Goal: Task Accomplishment & Management: Complete application form

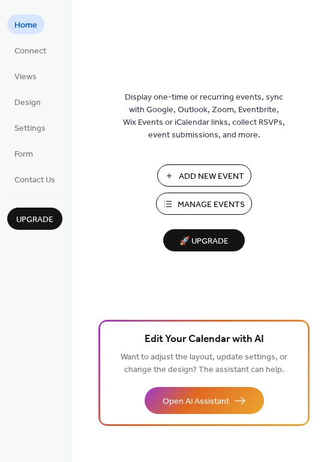
click at [194, 175] on span "Add New Event" at bounding box center [211, 176] width 65 height 13
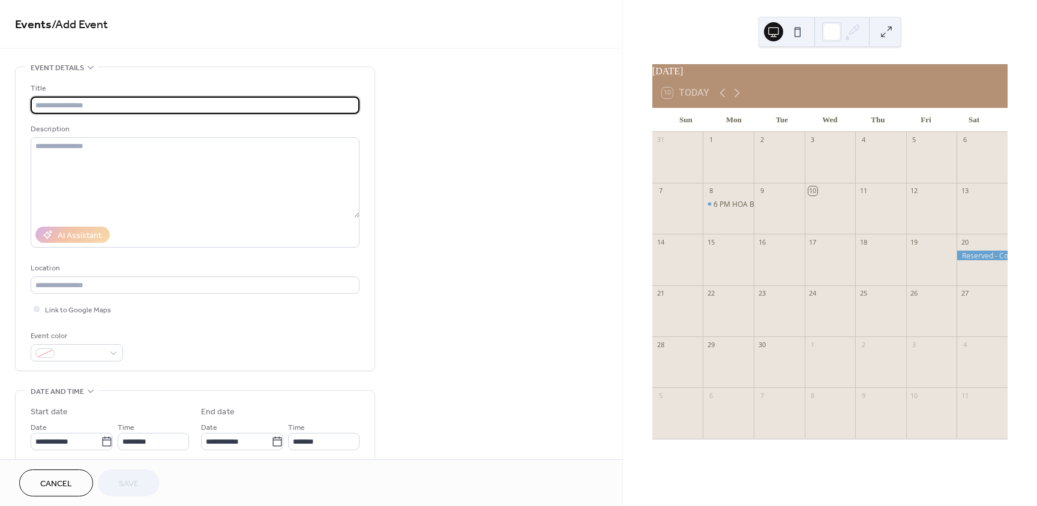
click at [82, 106] on input "text" at bounding box center [195, 105] width 329 height 17
type input "*"
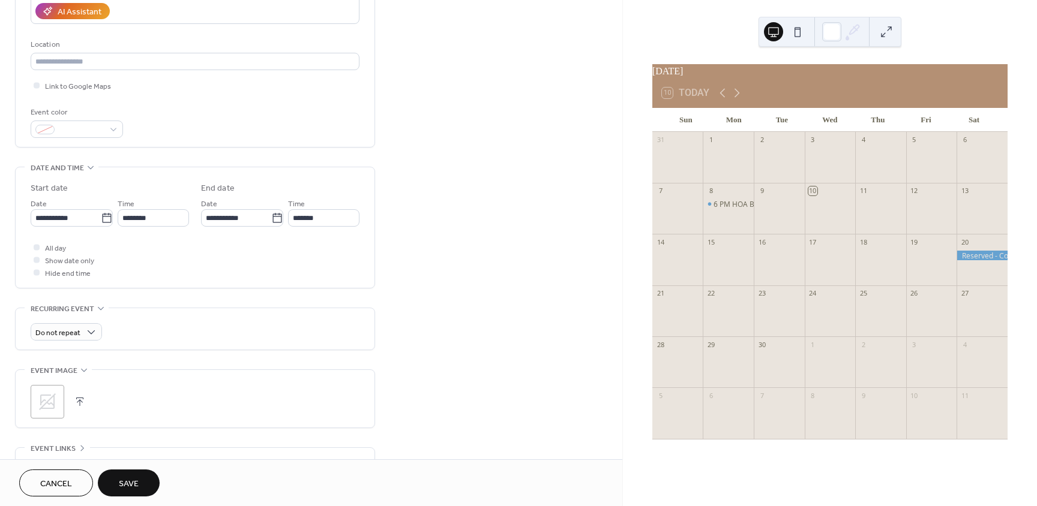
scroll to position [240, 0]
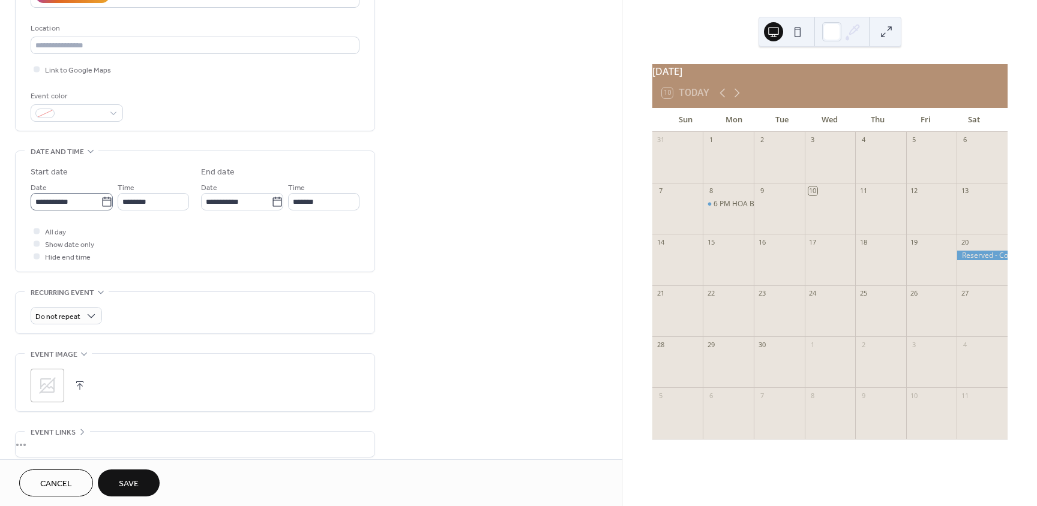
type input "**********"
click at [101, 206] on icon at bounding box center [107, 202] width 12 height 12
click at [101, 206] on input "**********" at bounding box center [66, 201] width 70 height 17
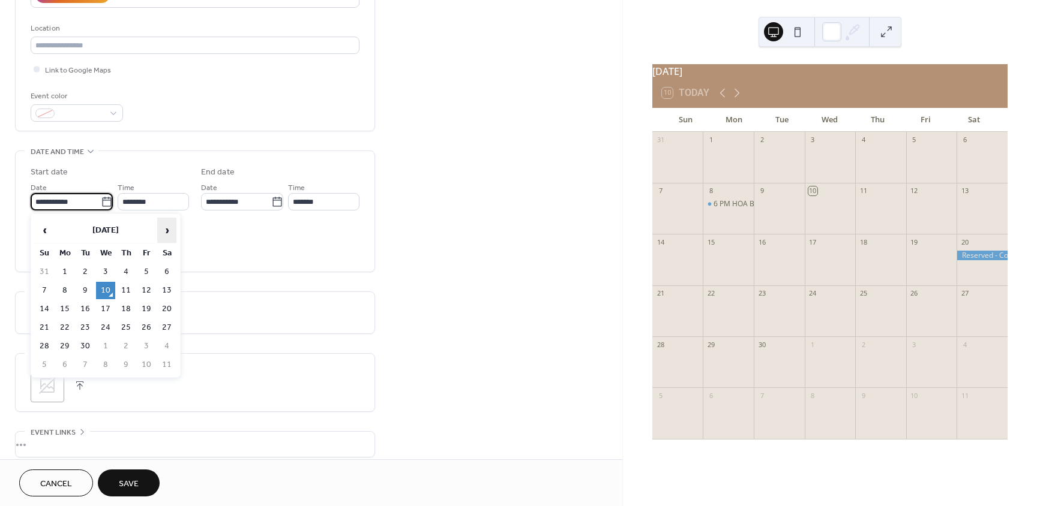
click at [166, 229] on span "›" at bounding box center [167, 230] width 18 height 24
click at [106, 272] on td "3" at bounding box center [105, 271] width 19 height 17
type input "**********"
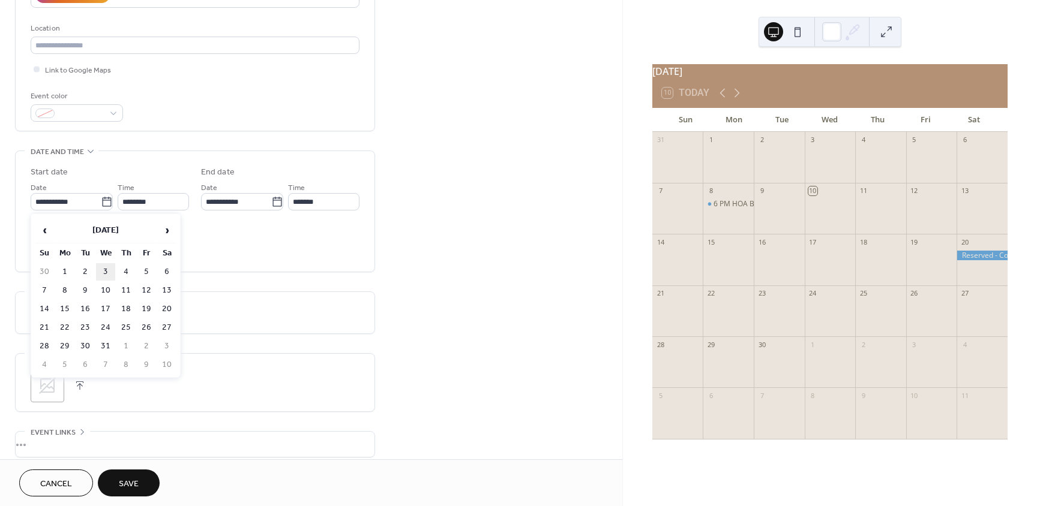
type input "**********"
click at [40, 229] on div at bounding box center [37, 231] width 12 height 12
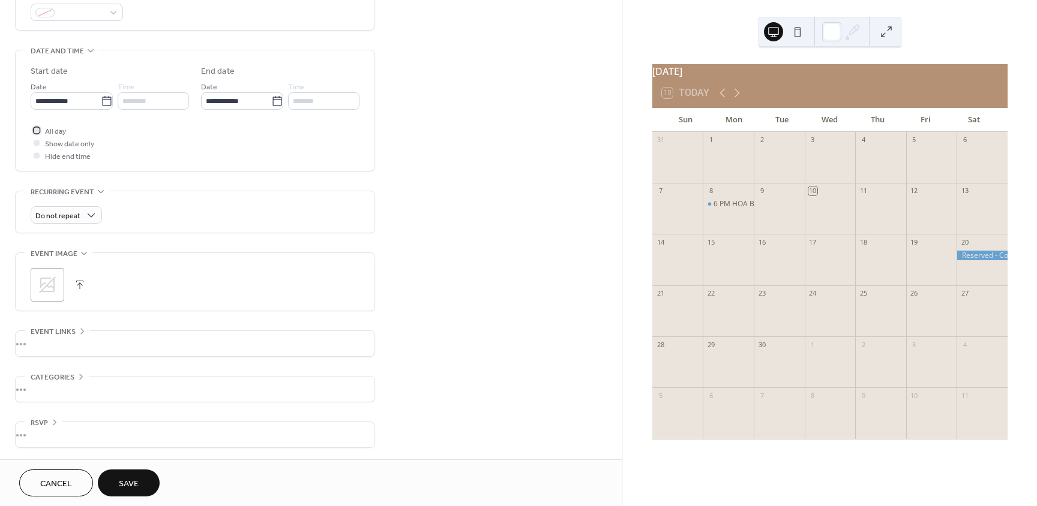
scroll to position [341, 0]
click at [127, 485] on span "Save" at bounding box center [129, 484] width 20 height 13
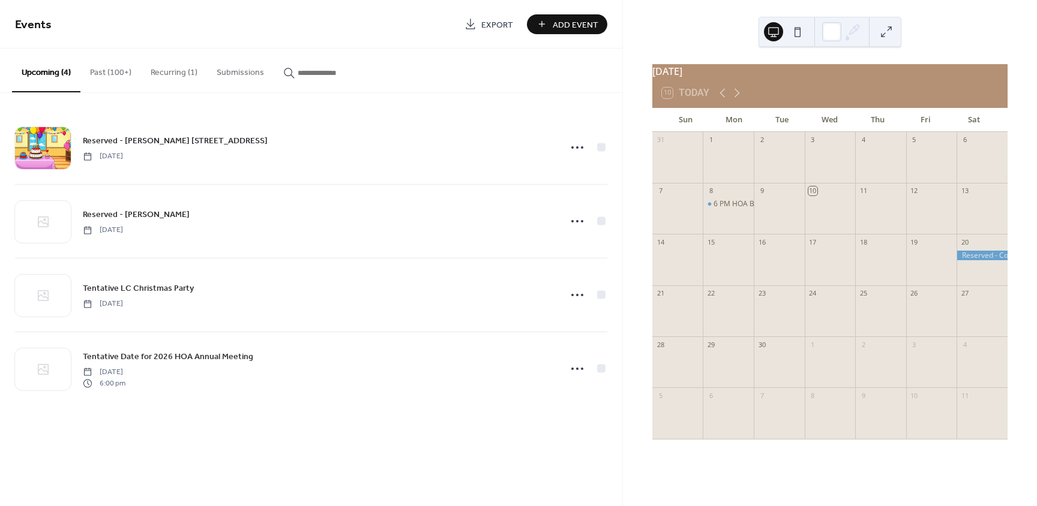
click at [920, 322] on div at bounding box center [931, 317] width 51 height 31
click at [739, 94] on icon at bounding box center [737, 93] width 14 height 14
click at [737, 97] on icon at bounding box center [737, 93] width 14 height 14
click at [721, 98] on icon at bounding box center [721, 93] width 5 height 9
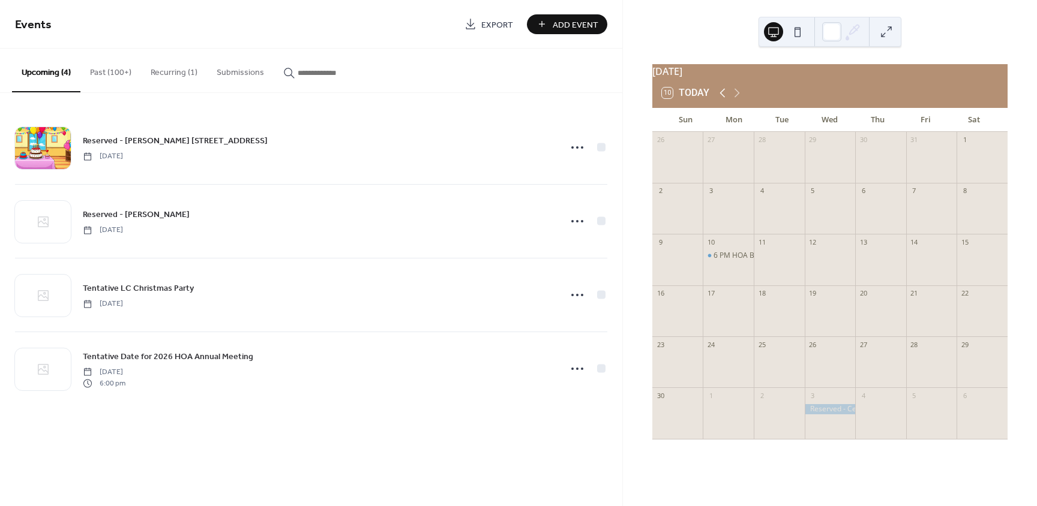
click at [721, 98] on icon at bounding box center [721, 93] width 5 height 9
click at [964, 315] on div at bounding box center [981, 317] width 51 height 31
click at [577, 23] on span "Add Event" at bounding box center [576, 25] width 46 height 13
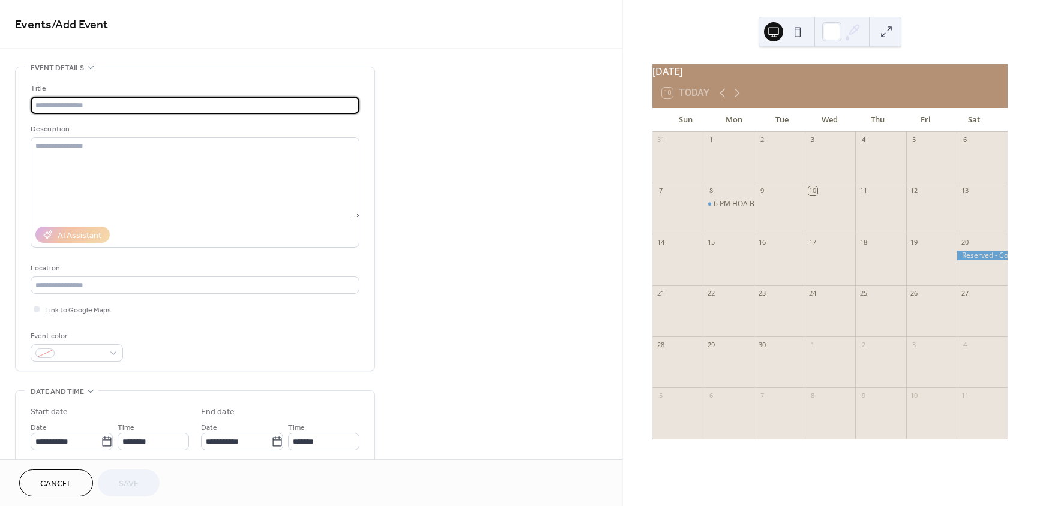
click at [149, 99] on input "text" at bounding box center [195, 105] width 329 height 17
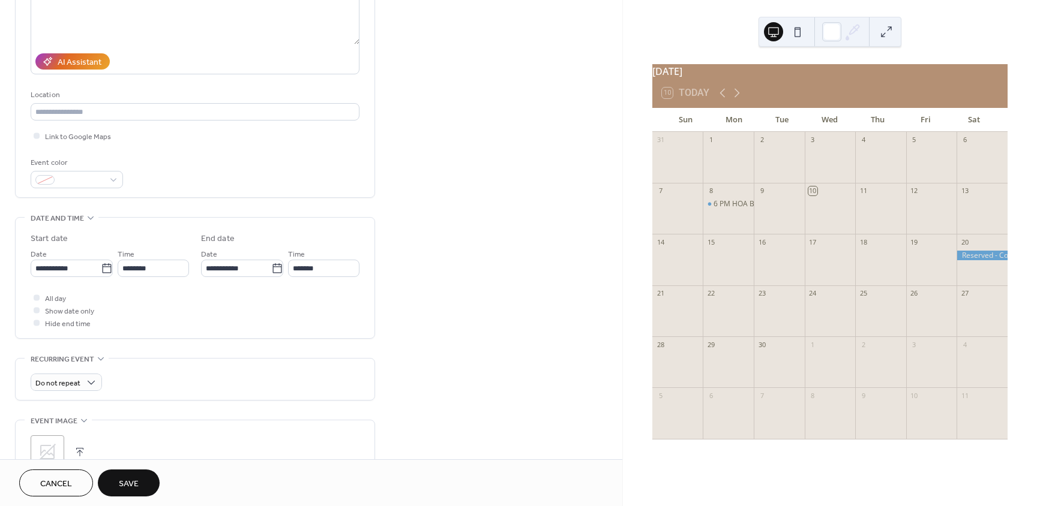
scroll to position [180, 0]
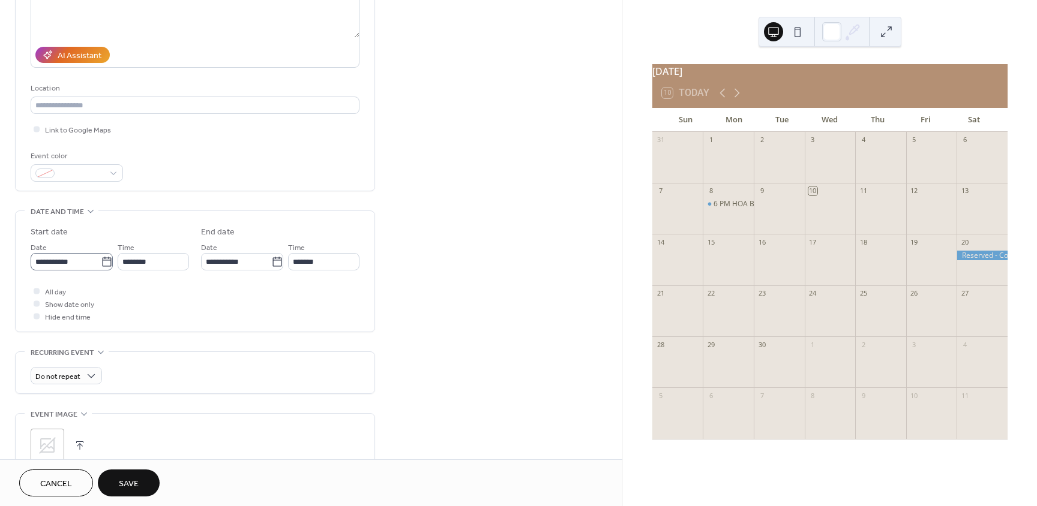
type input "**********"
click at [101, 264] on icon at bounding box center [107, 262] width 12 height 12
click at [101, 264] on input "**********" at bounding box center [66, 261] width 70 height 17
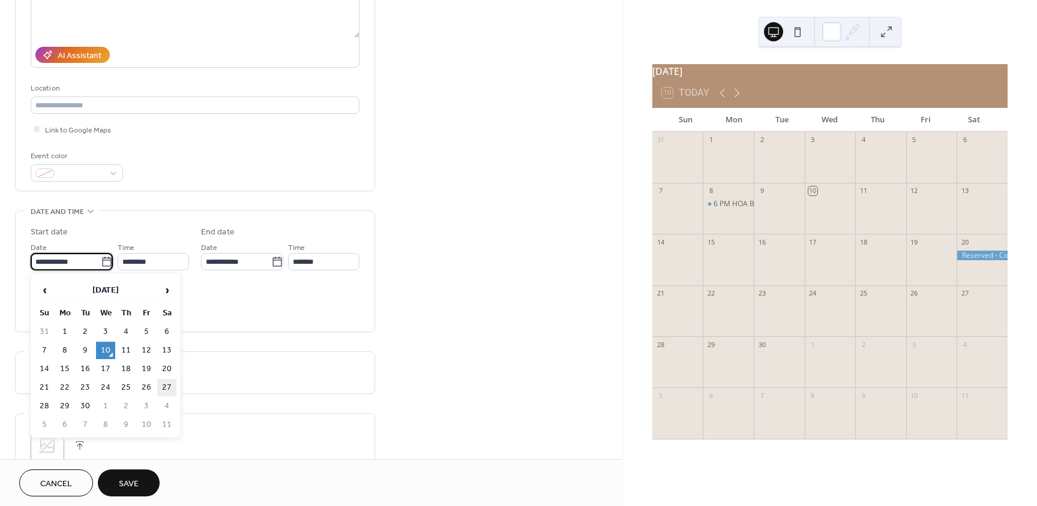
click at [165, 386] on td "27" at bounding box center [166, 387] width 19 height 17
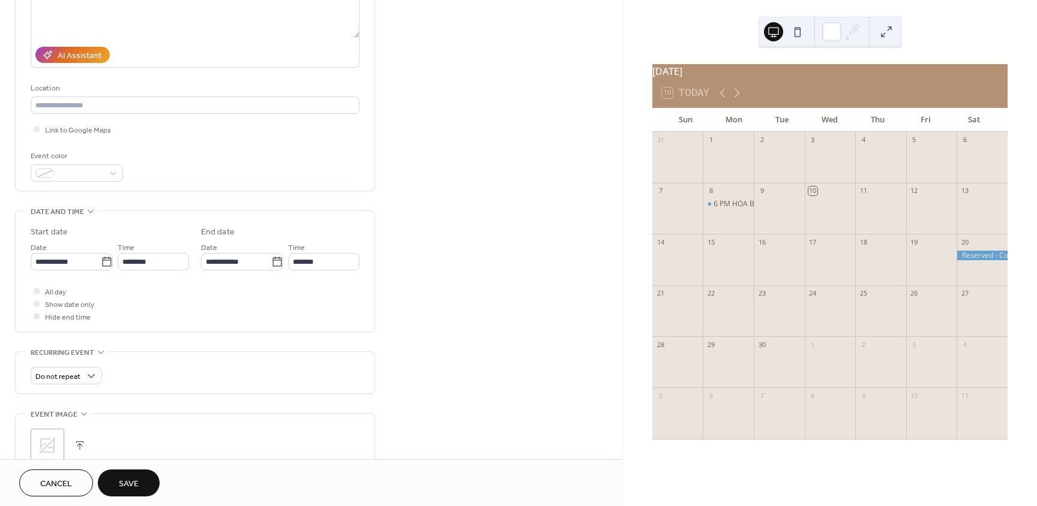
type input "**********"
click at [38, 290] on div at bounding box center [37, 291] width 6 height 6
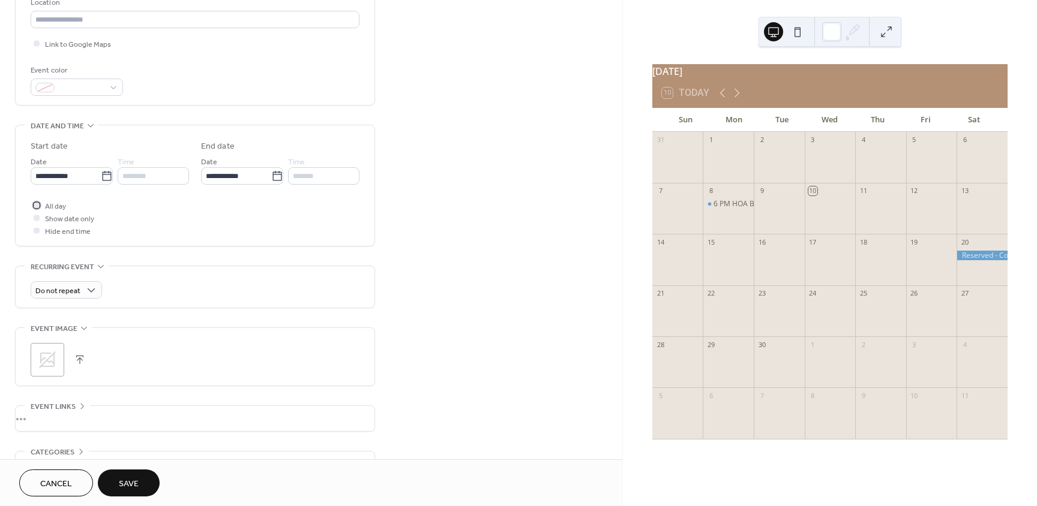
scroll to position [300, 0]
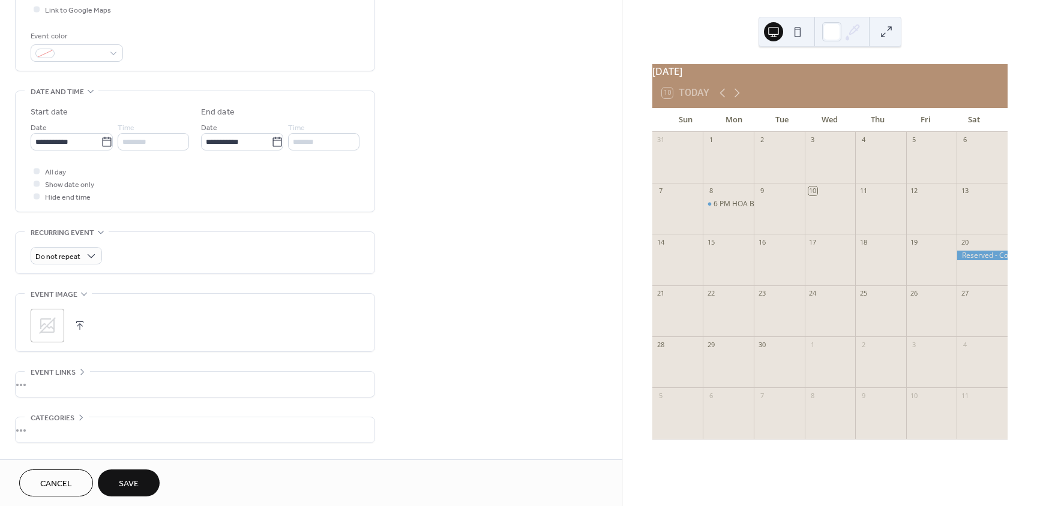
click at [122, 485] on span "Save" at bounding box center [129, 484] width 20 height 13
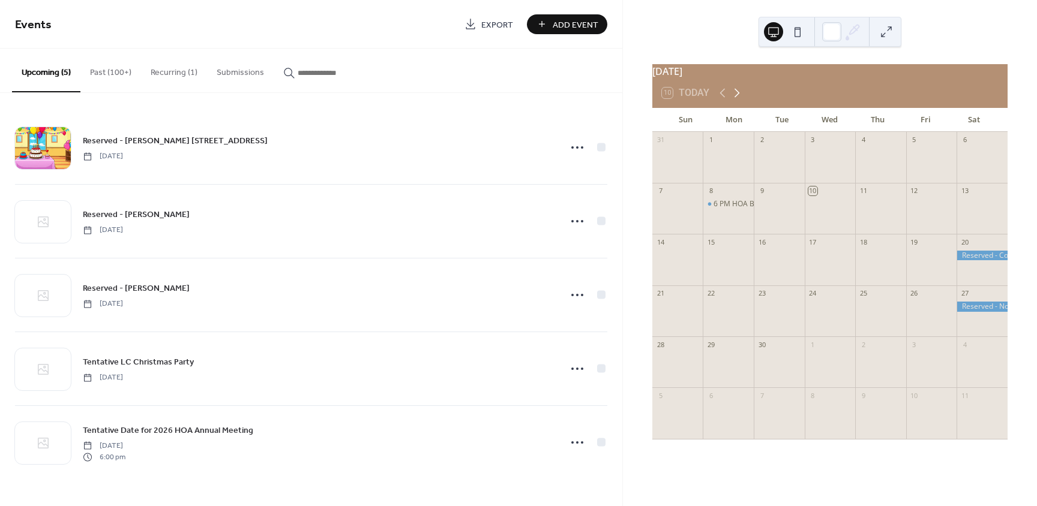
click at [734, 98] on icon at bounding box center [737, 93] width 14 height 14
click at [928, 372] on div at bounding box center [931, 368] width 51 height 31
click at [582, 28] on span "Add Event" at bounding box center [576, 25] width 46 height 13
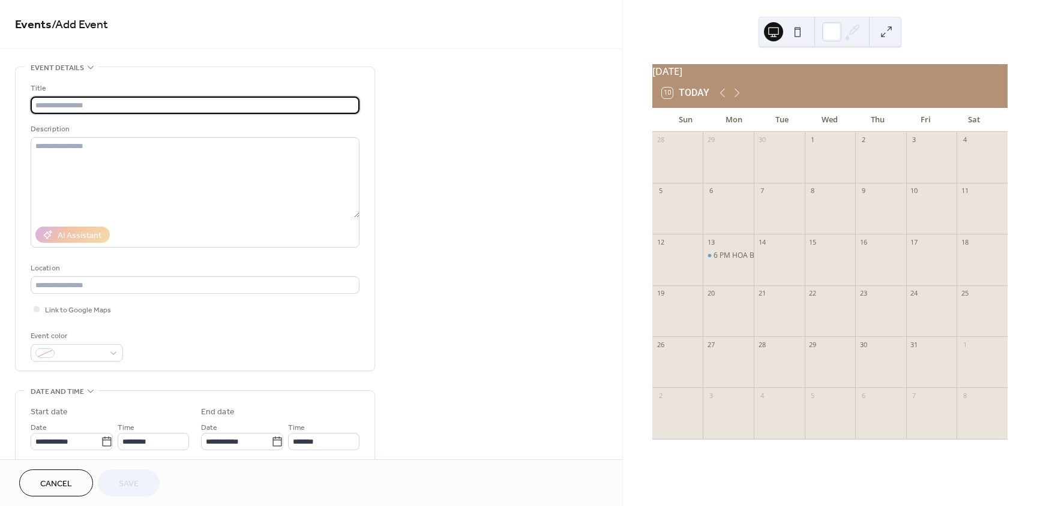
click at [142, 107] on input "text" at bounding box center [195, 105] width 329 height 17
type input "**********"
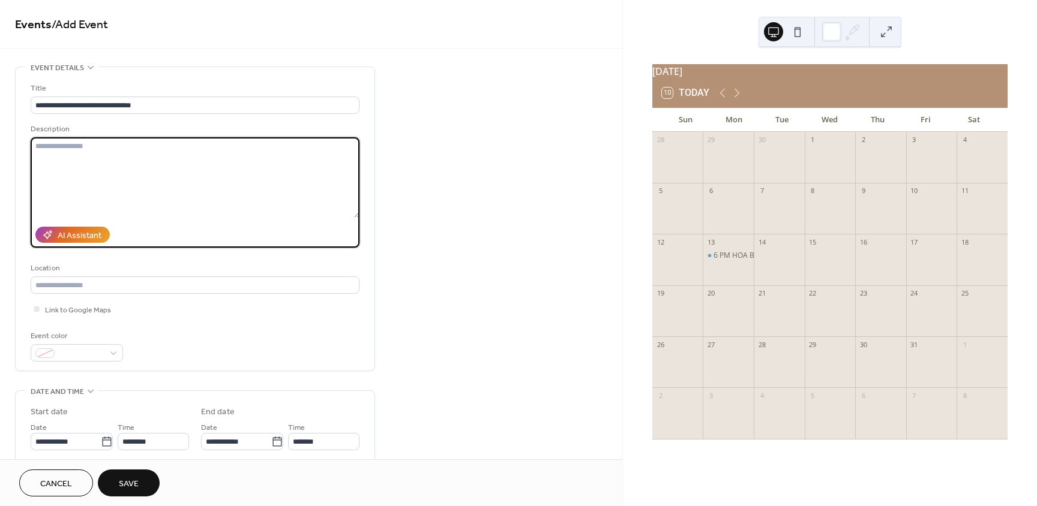
click at [71, 148] on textarea at bounding box center [195, 177] width 329 height 80
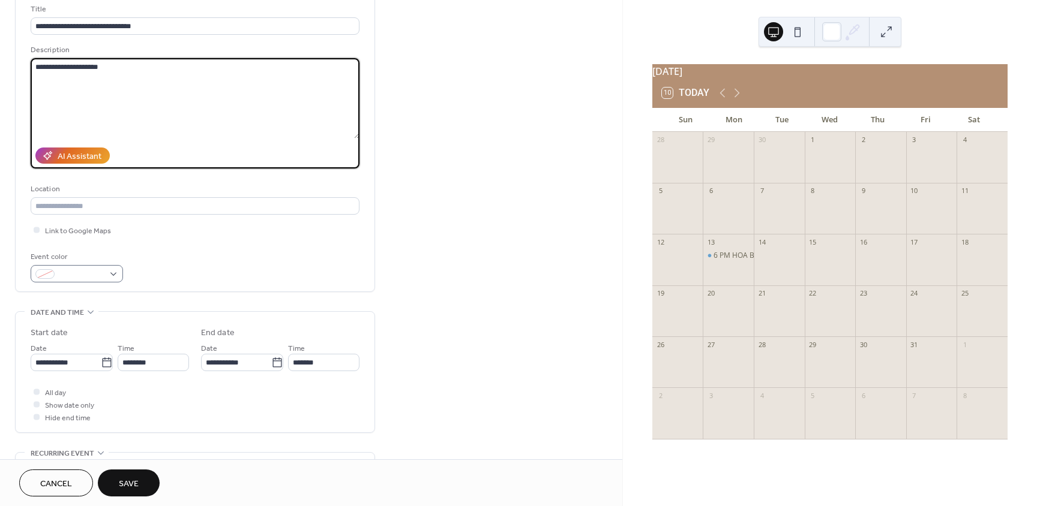
scroll to position [120, 0]
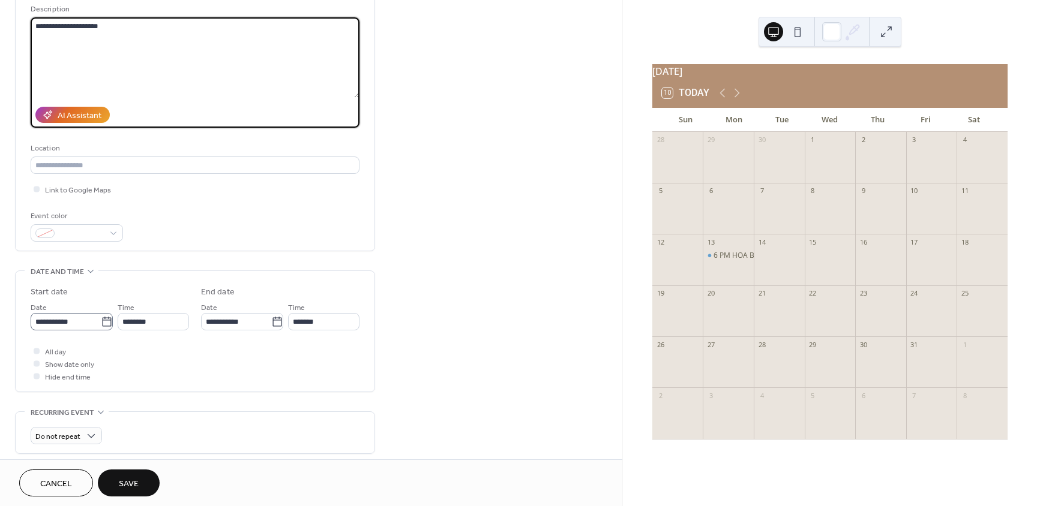
type textarea "**********"
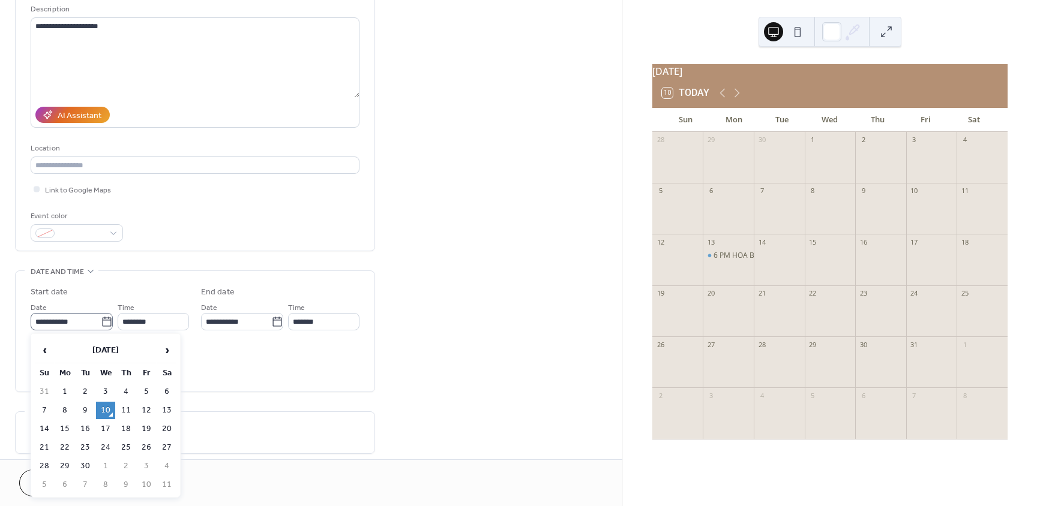
click at [105, 326] on icon at bounding box center [107, 322] width 12 height 12
click at [101, 326] on input "**********" at bounding box center [66, 321] width 70 height 17
click at [164, 354] on span "›" at bounding box center [167, 350] width 18 height 24
click at [143, 463] on td "31" at bounding box center [146, 466] width 19 height 17
type input "**********"
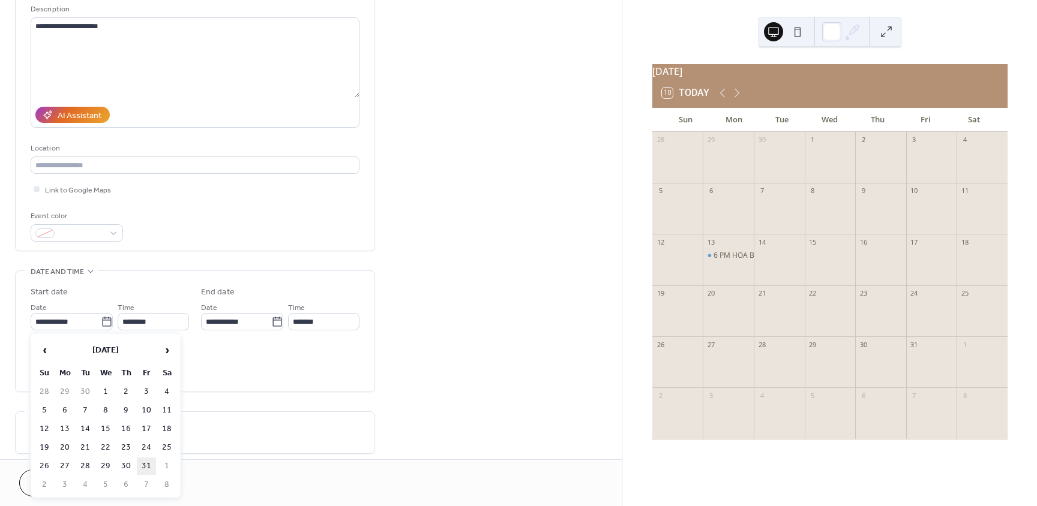
type input "**********"
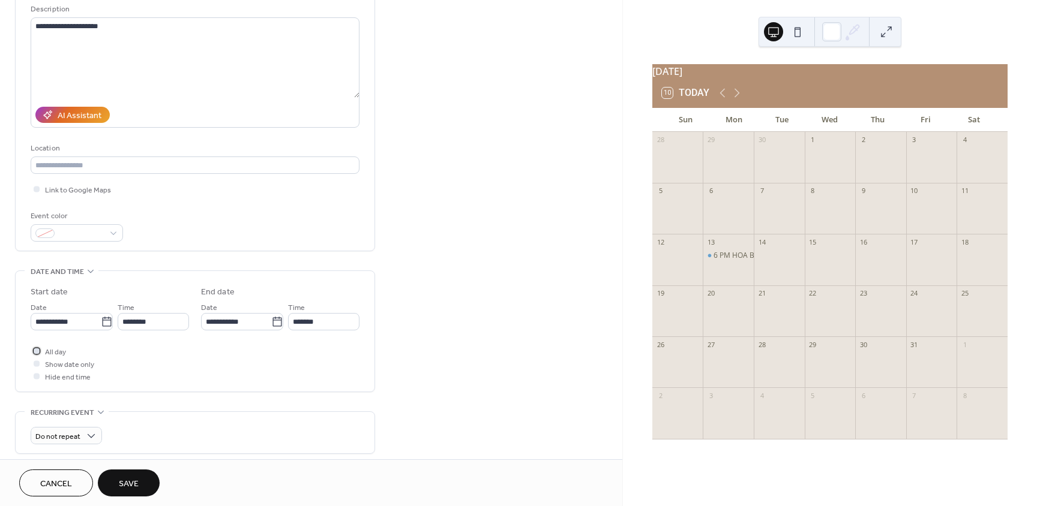
click at [35, 353] on div at bounding box center [37, 351] width 6 height 6
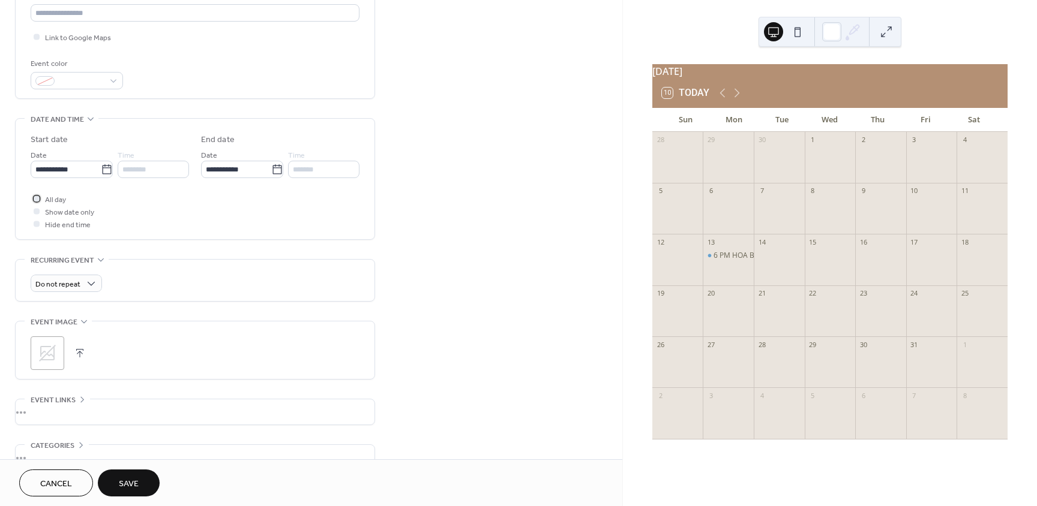
scroll to position [300, 0]
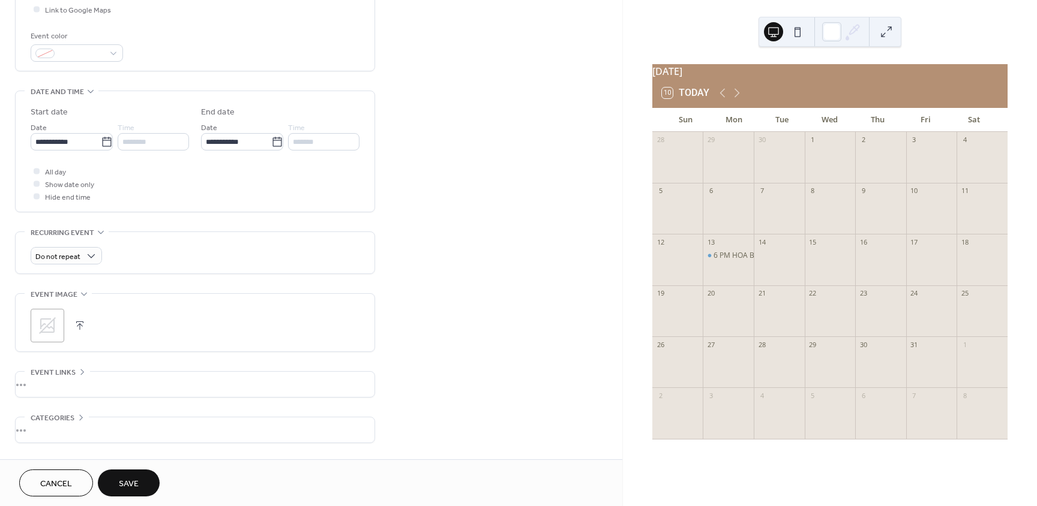
click at [130, 478] on span "Save" at bounding box center [129, 484] width 20 height 13
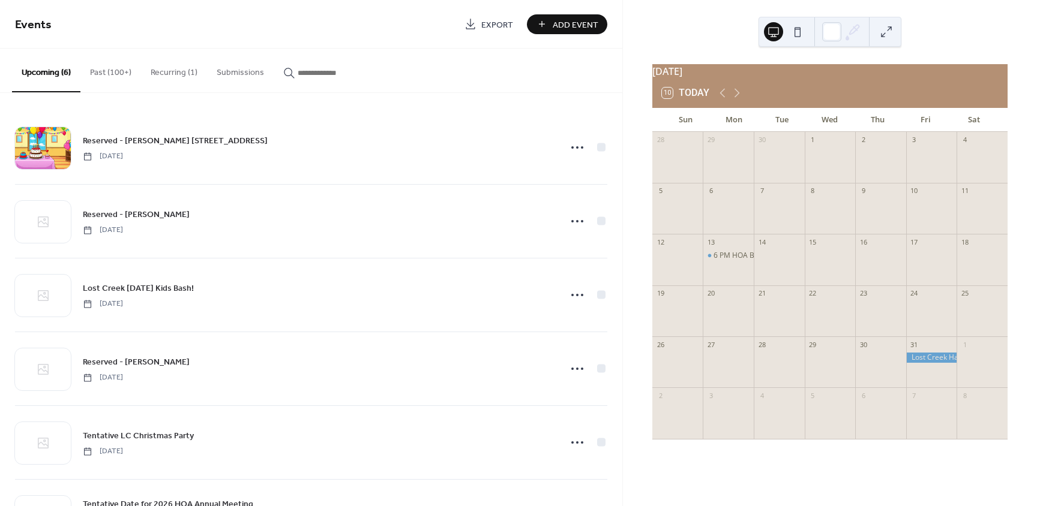
click at [923, 362] on div at bounding box center [931, 358] width 51 height 10
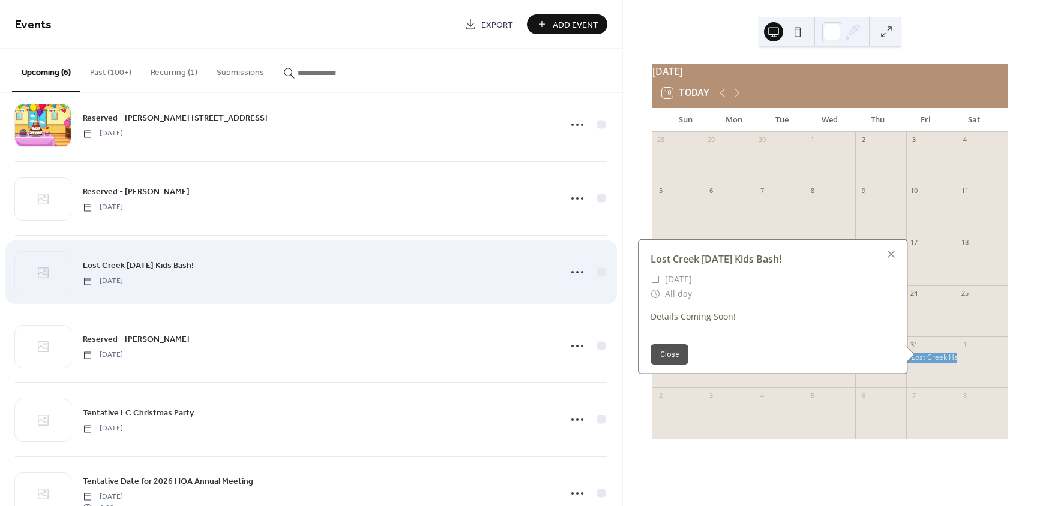
scroll to position [60, 0]
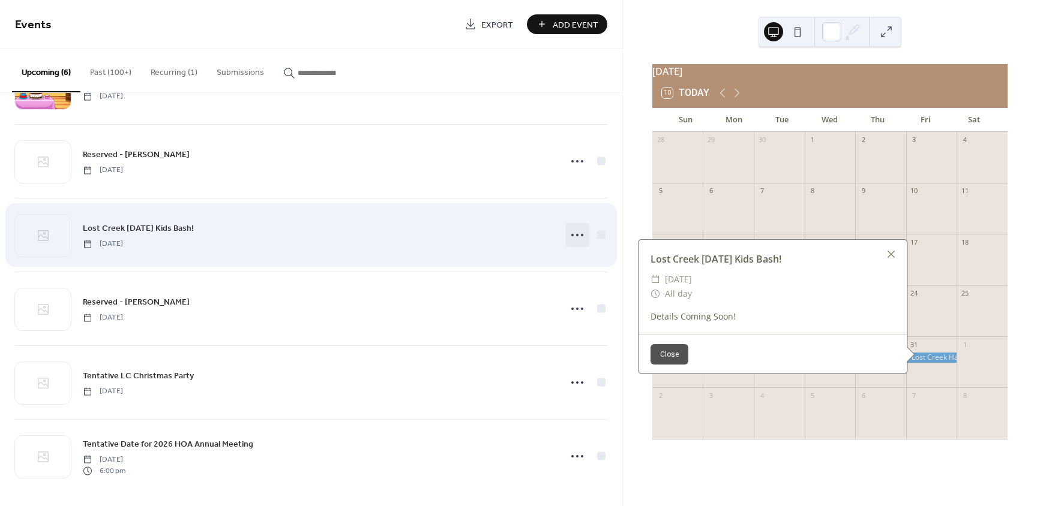
click at [570, 235] on icon at bounding box center [577, 235] width 19 height 19
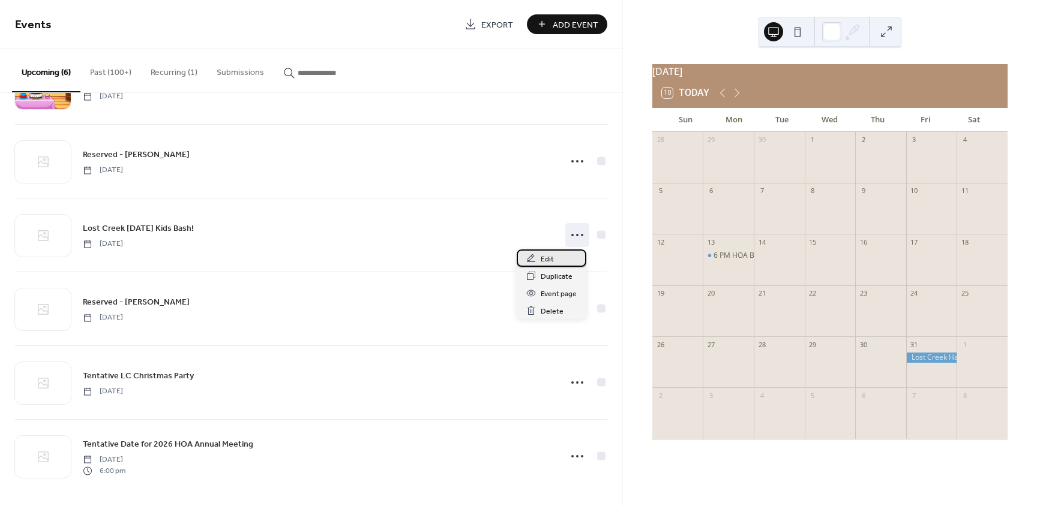
click at [540, 259] on div "Edit" at bounding box center [552, 258] width 70 height 17
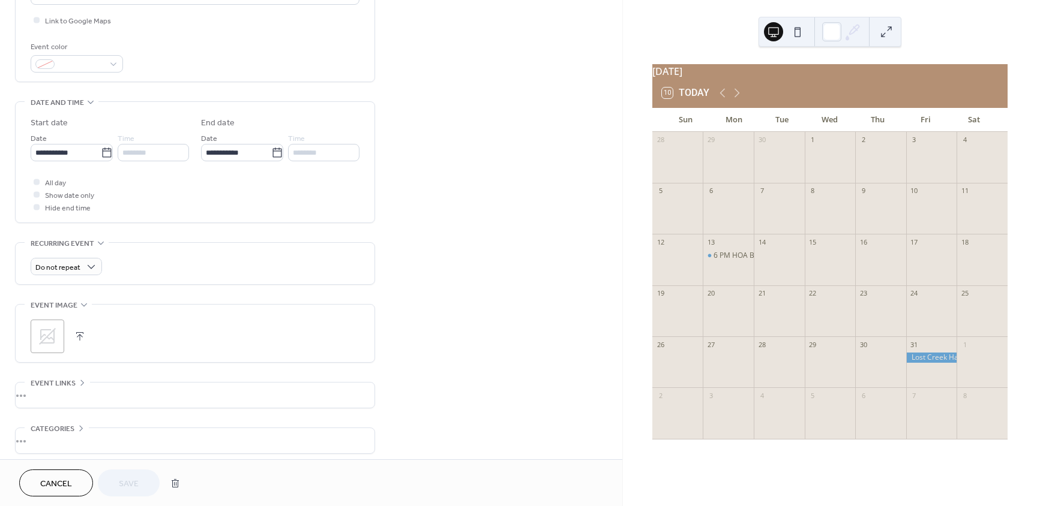
scroll to position [300, 0]
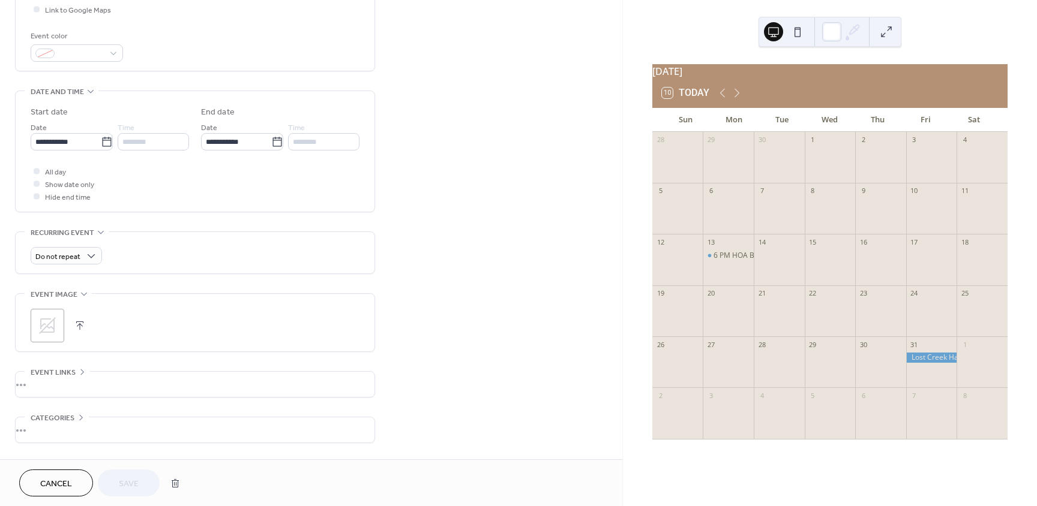
click at [39, 320] on icon at bounding box center [47, 325] width 19 height 19
click at [52, 330] on icon at bounding box center [47, 325] width 19 height 19
click at [130, 484] on span "Save" at bounding box center [129, 484] width 20 height 13
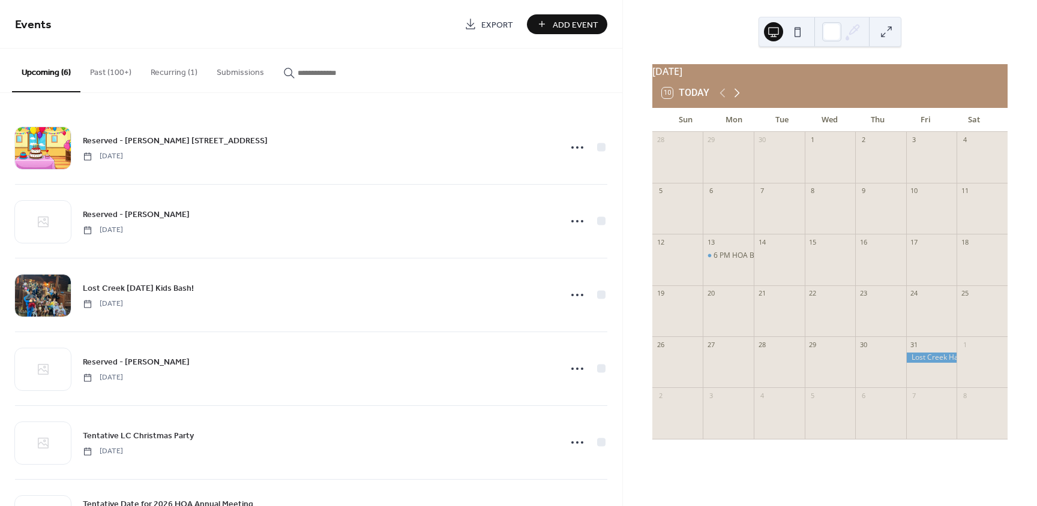
click at [737, 98] on icon at bounding box center [736, 93] width 5 height 9
click at [977, 209] on div at bounding box center [981, 204] width 51 height 10
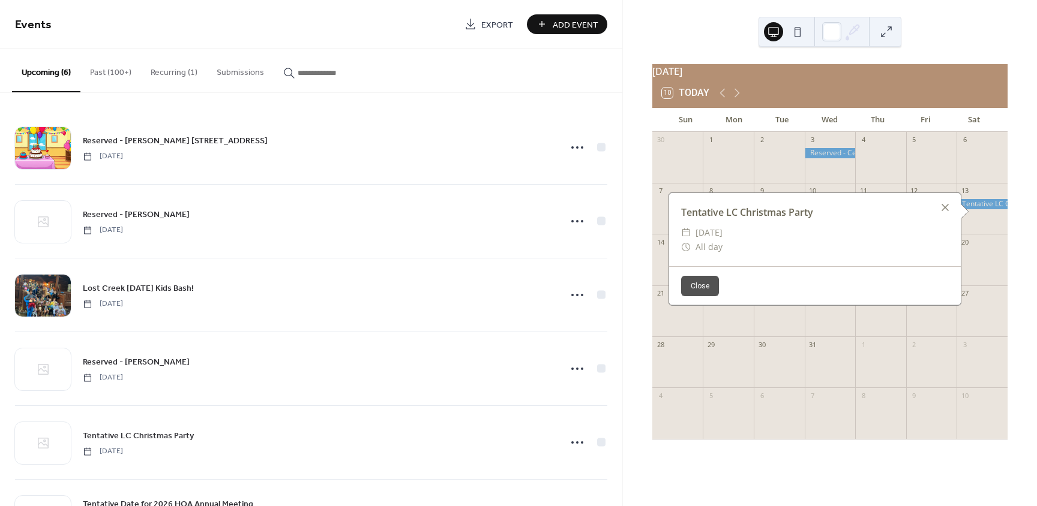
click at [977, 209] on div at bounding box center [981, 204] width 51 height 10
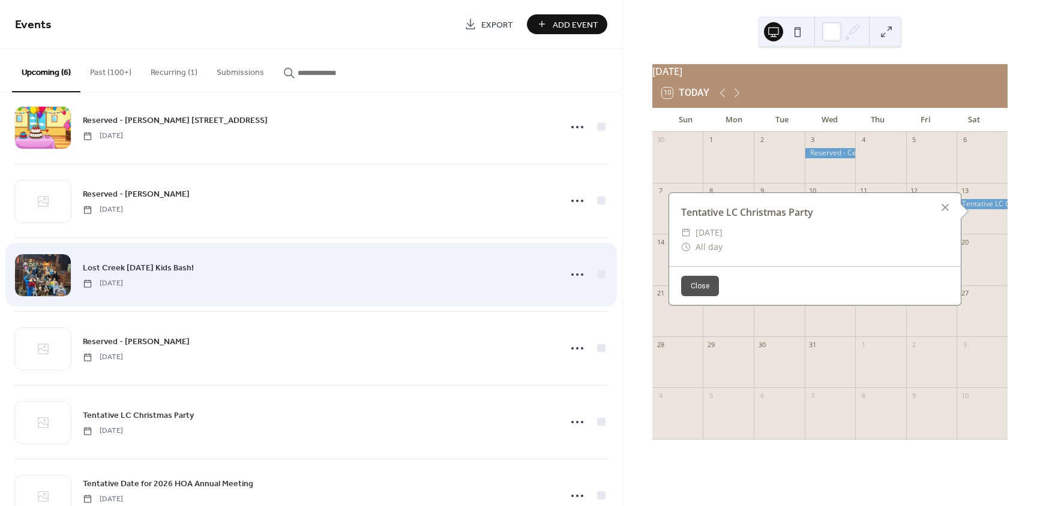
scroll to position [65, 0]
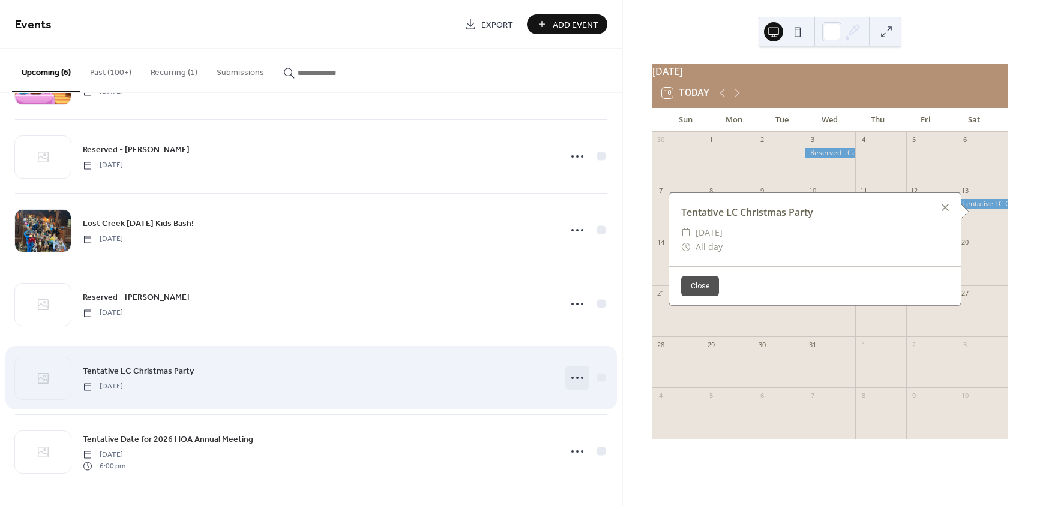
click at [571, 378] on circle at bounding box center [572, 378] width 2 height 2
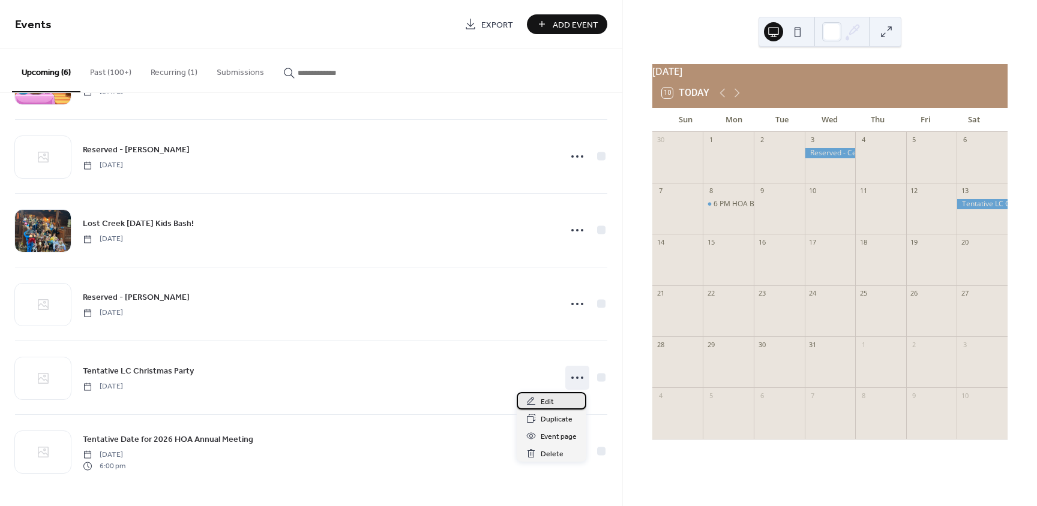
click at [547, 403] on span "Edit" at bounding box center [547, 402] width 13 height 13
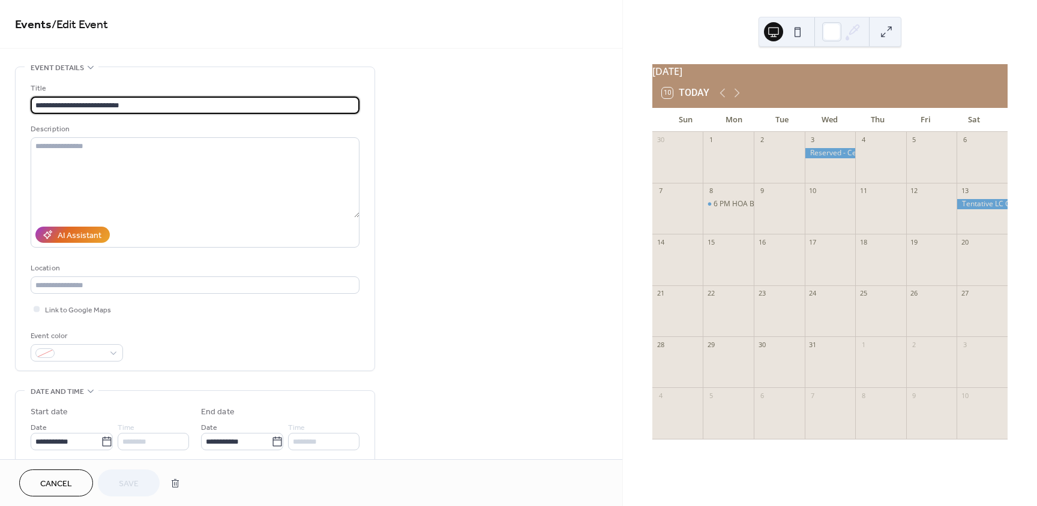
drag, startPoint x: 76, startPoint y: 104, endPoint x: -7, endPoint y: 103, distance: 82.8
click at [0, 103] on html "**********" at bounding box center [518, 253] width 1037 height 506
type input "**********"
click at [61, 148] on textarea at bounding box center [195, 177] width 329 height 80
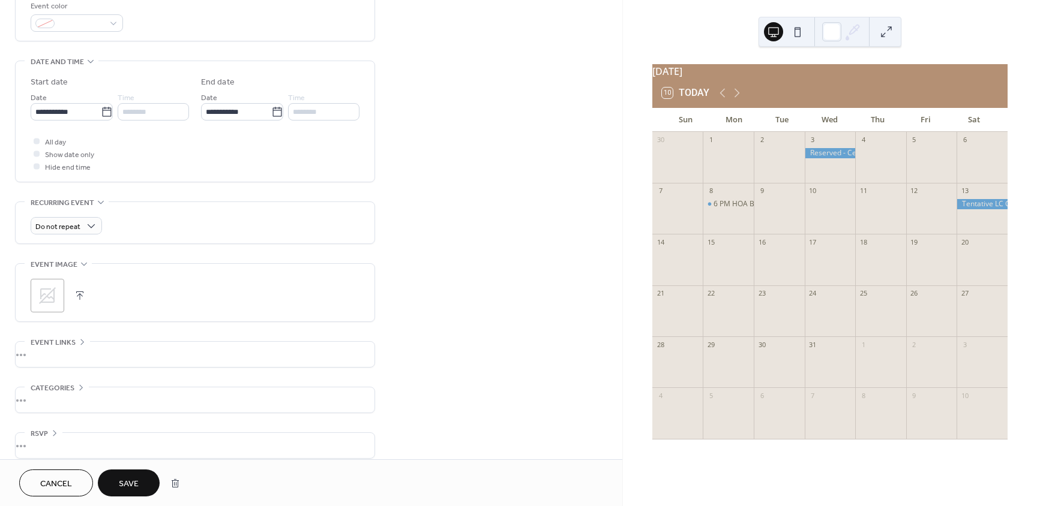
scroll to position [341, 0]
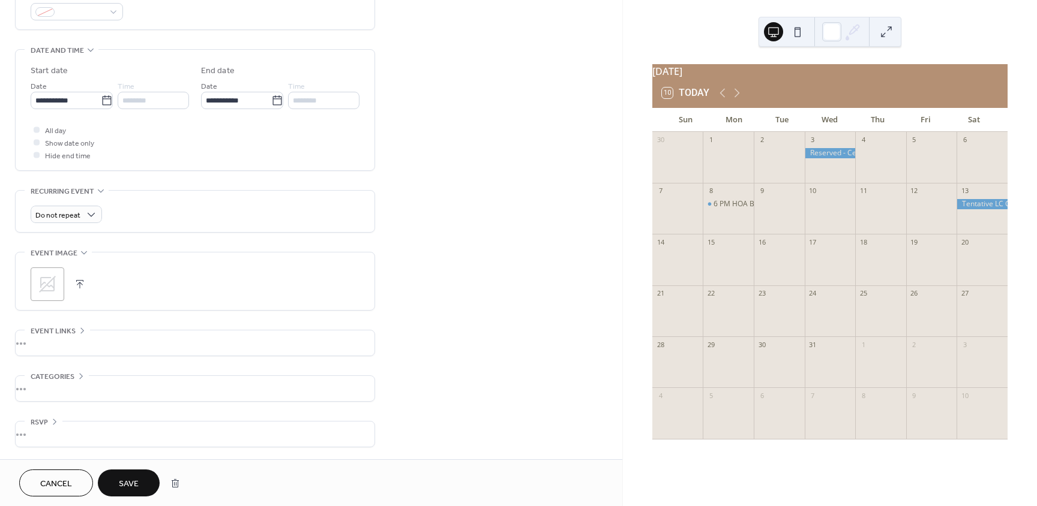
type textarea "**********"
click at [55, 284] on icon at bounding box center [47, 284] width 17 height 17
click at [134, 482] on span "Save" at bounding box center [129, 484] width 20 height 13
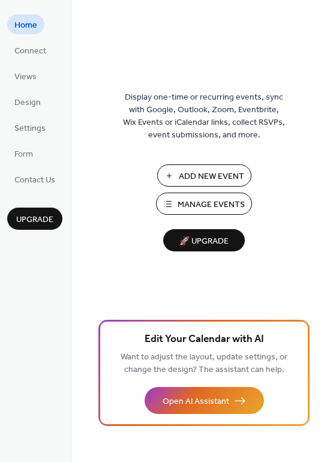
click at [218, 202] on span "Manage Events" at bounding box center [211, 205] width 67 height 13
click at [203, 203] on span "Manage Events" at bounding box center [211, 205] width 67 height 13
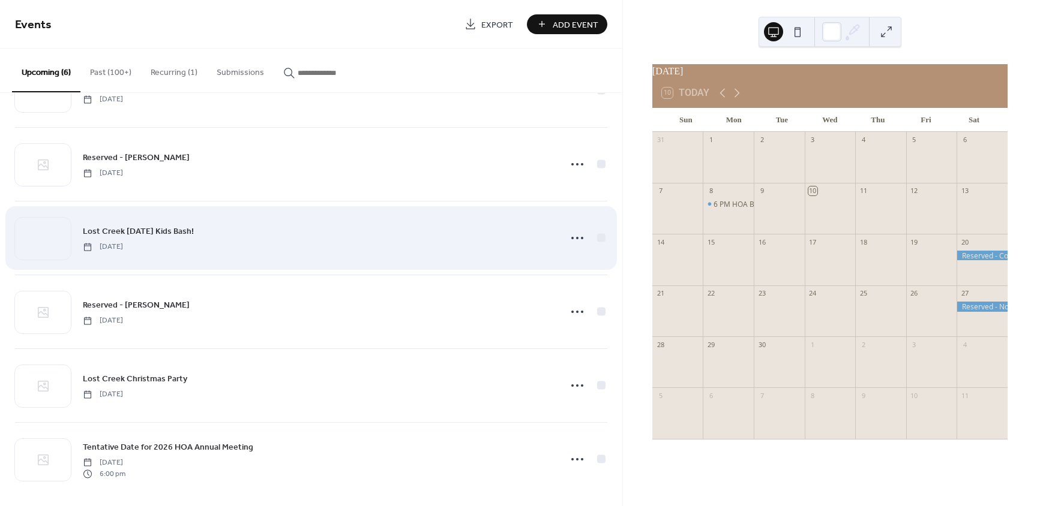
scroll to position [65, 0]
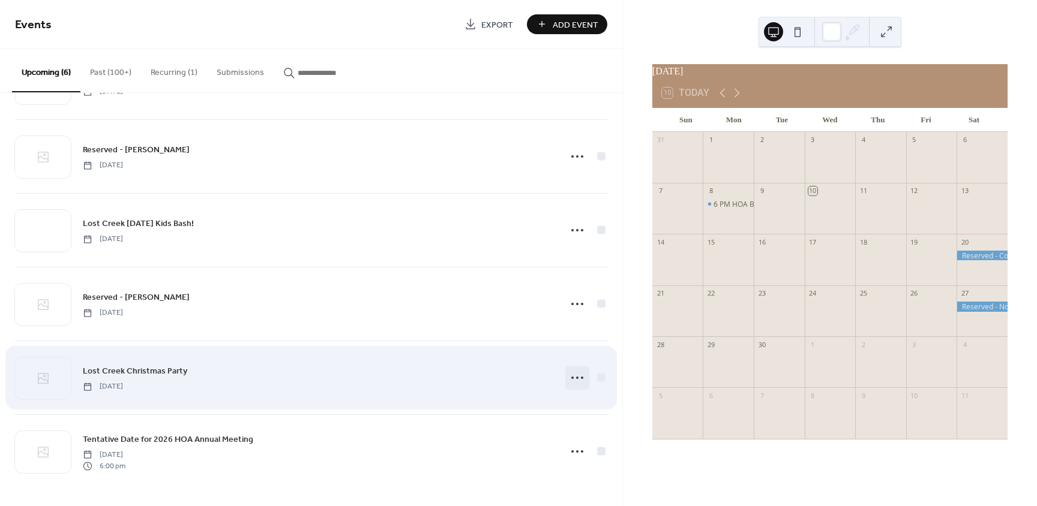
click at [571, 377] on icon at bounding box center [577, 377] width 19 height 19
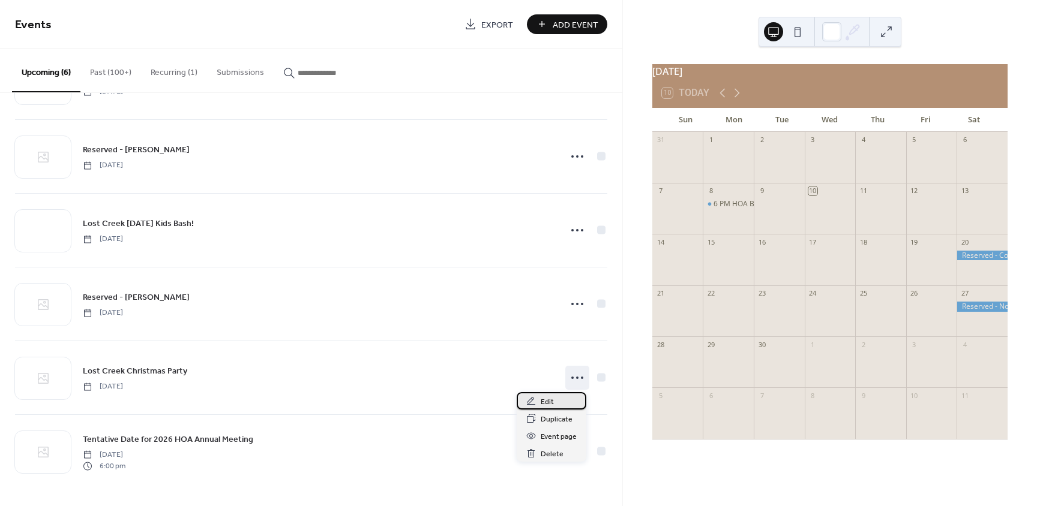
click at [559, 401] on div "Edit" at bounding box center [552, 400] width 70 height 17
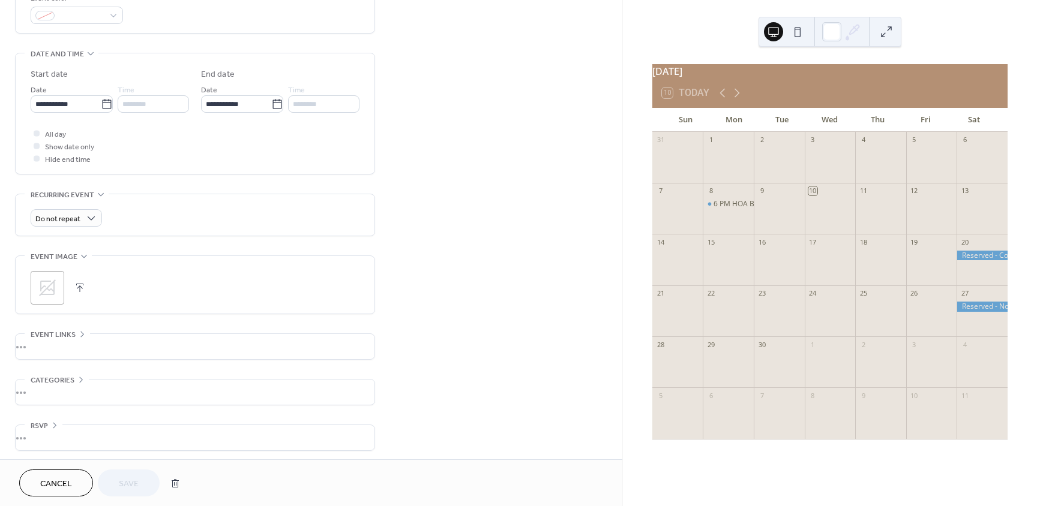
scroll to position [341, 0]
click at [39, 283] on icon at bounding box center [47, 284] width 19 height 19
click at [127, 479] on span "Save" at bounding box center [129, 484] width 20 height 13
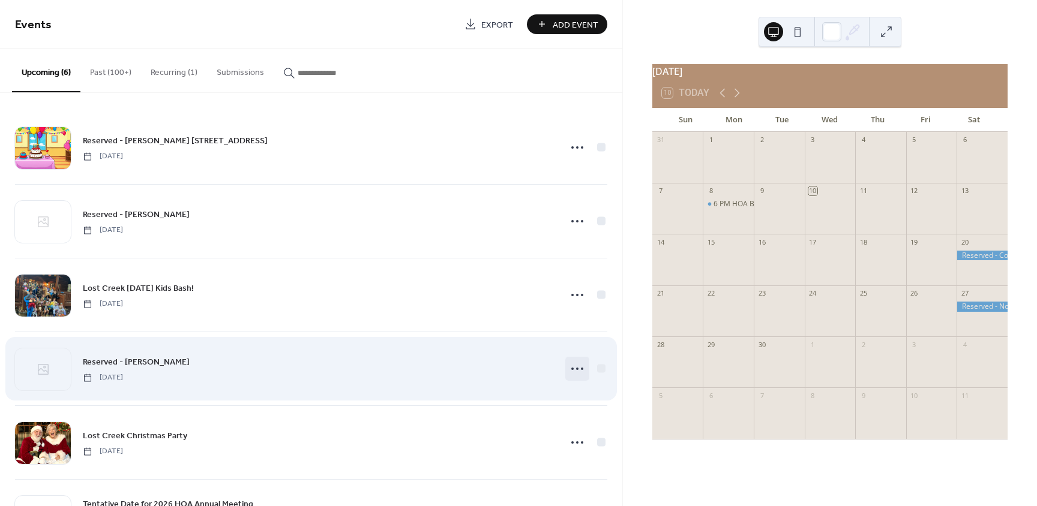
click at [572, 373] on icon at bounding box center [577, 368] width 19 height 19
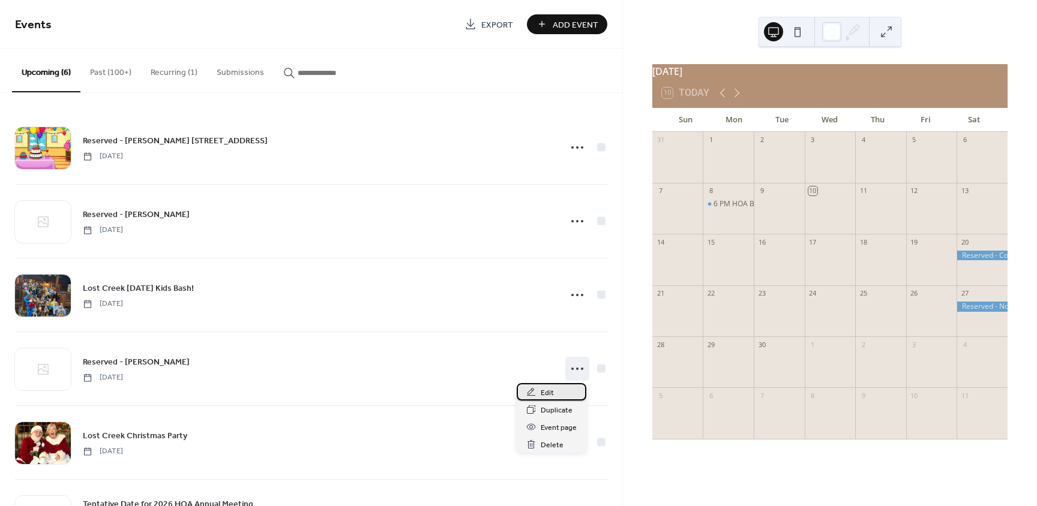
click at [561, 392] on div "Edit" at bounding box center [552, 391] width 70 height 17
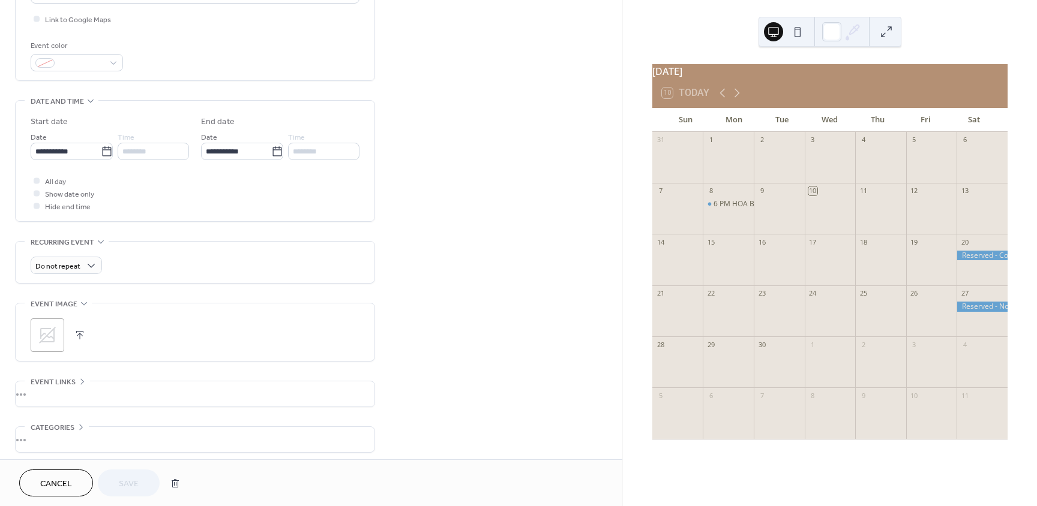
scroll to position [300, 0]
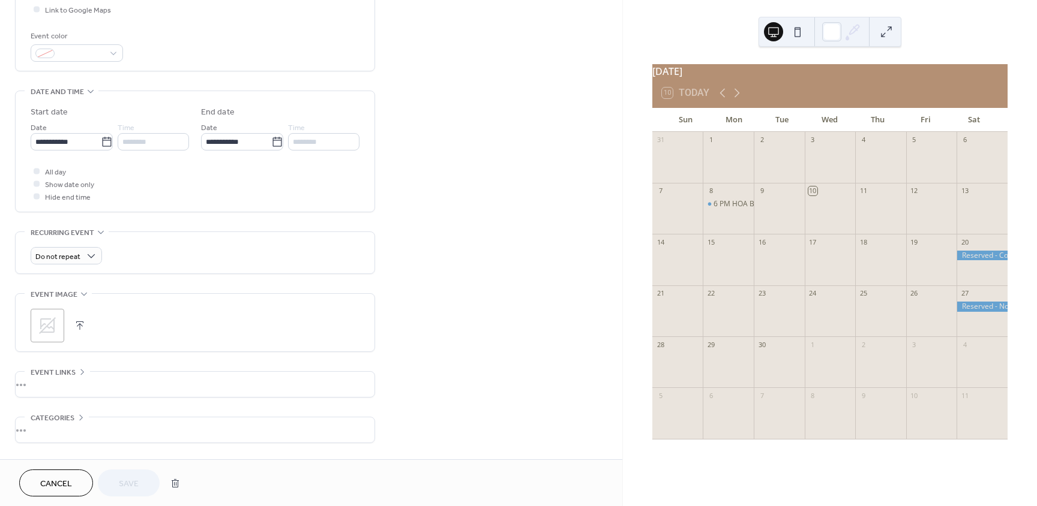
click at [47, 322] on icon at bounding box center [47, 325] width 19 height 19
click at [131, 481] on span "Save" at bounding box center [129, 484] width 20 height 13
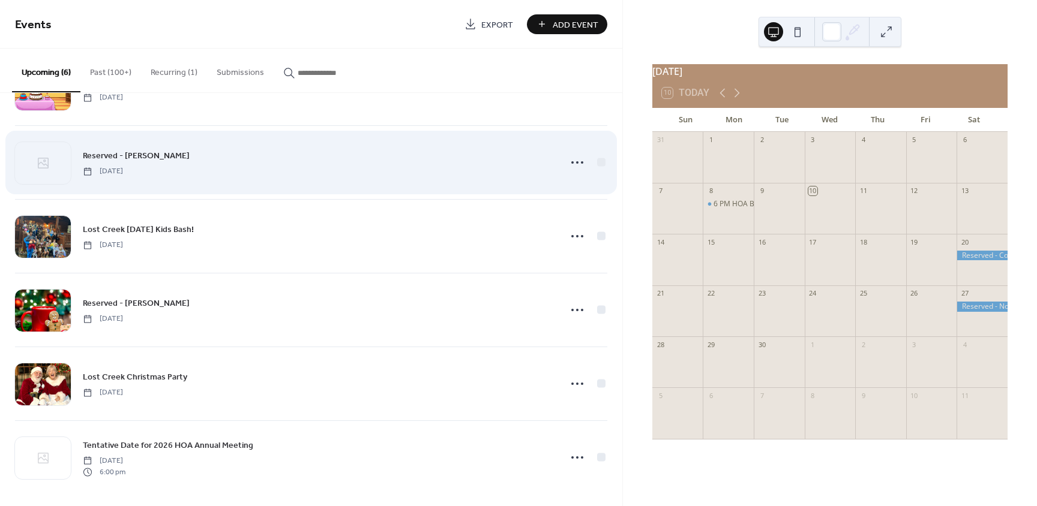
scroll to position [65, 0]
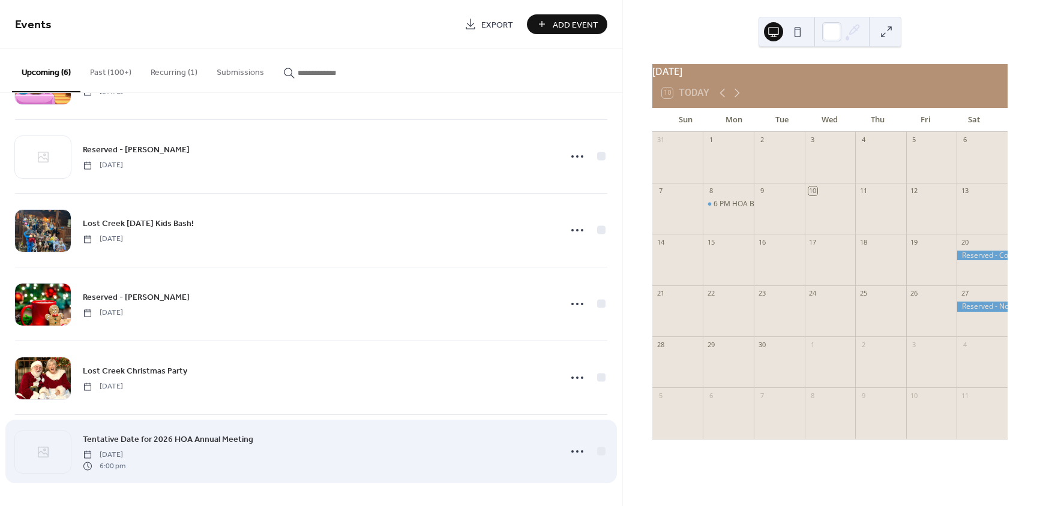
click at [125, 451] on span "[DATE]" at bounding box center [104, 455] width 43 height 11
click at [578, 448] on icon at bounding box center [577, 451] width 19 height 19
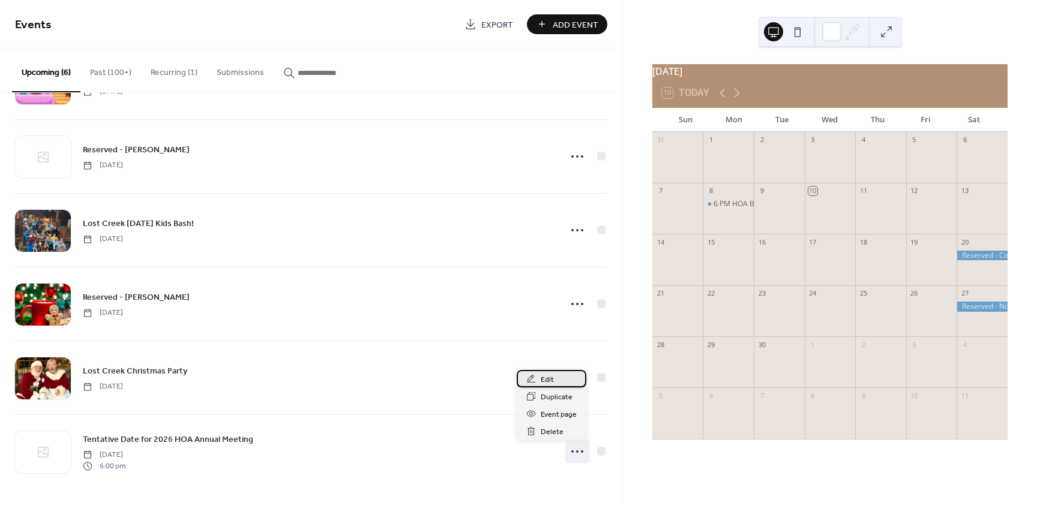
click at [565, 380] on div "Edit" at bounding box center [552, 378] width 70 height 17
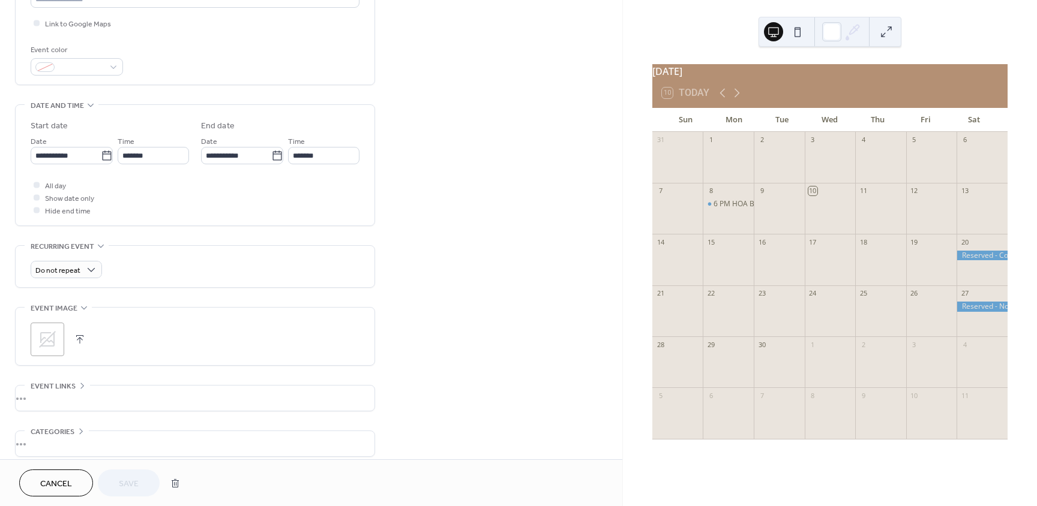
scroll to position [300, 0]
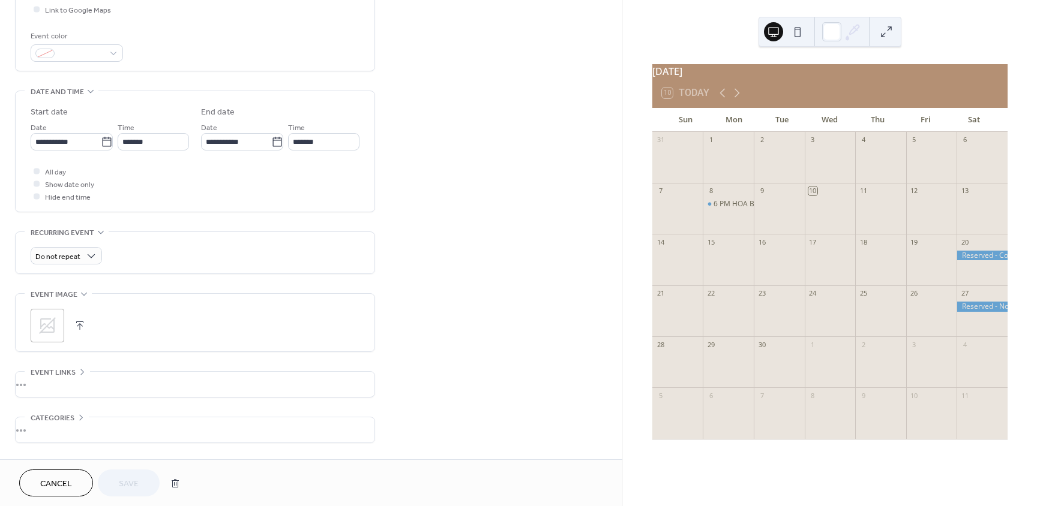
click at [43, 323] on icon at bounding box center [47, 325] width 19 height 19
click at [49, 486] on span "Cancel" at bounding box center [56, 484] width 32 height 13
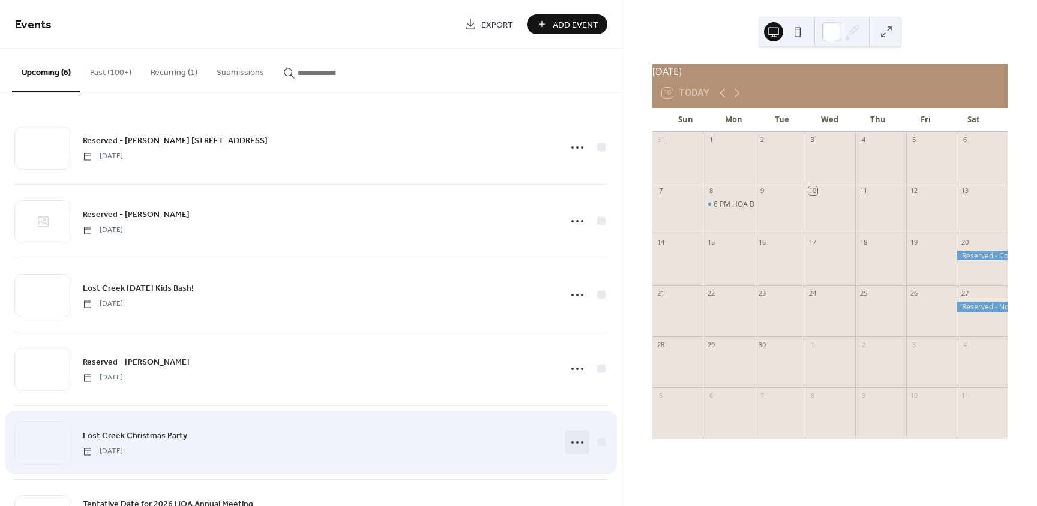
click at [569, 441] on icon at bounding box center [577, 442] width 19 height 19
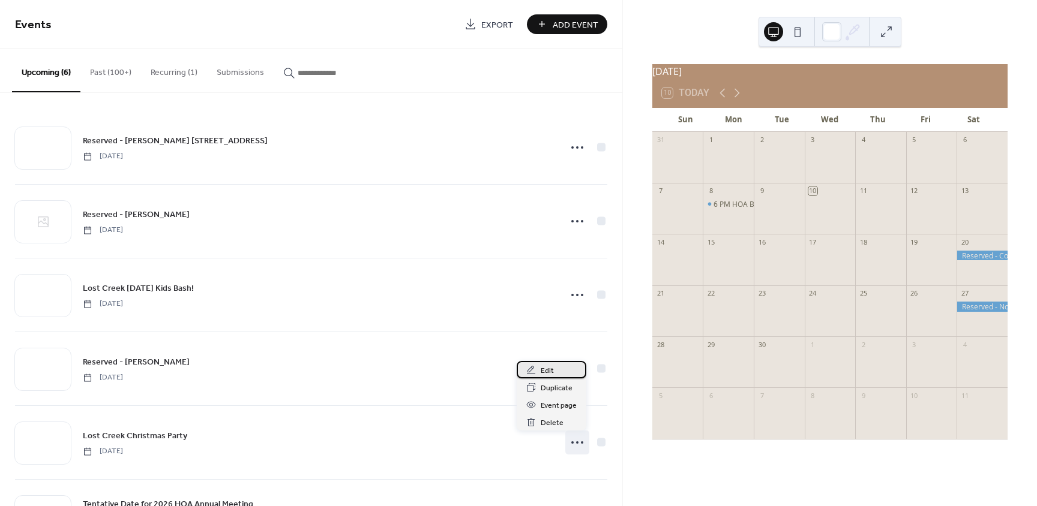
click at [554, 373] on div "Edit" at bounding box center [552, 369] width 70 height 17
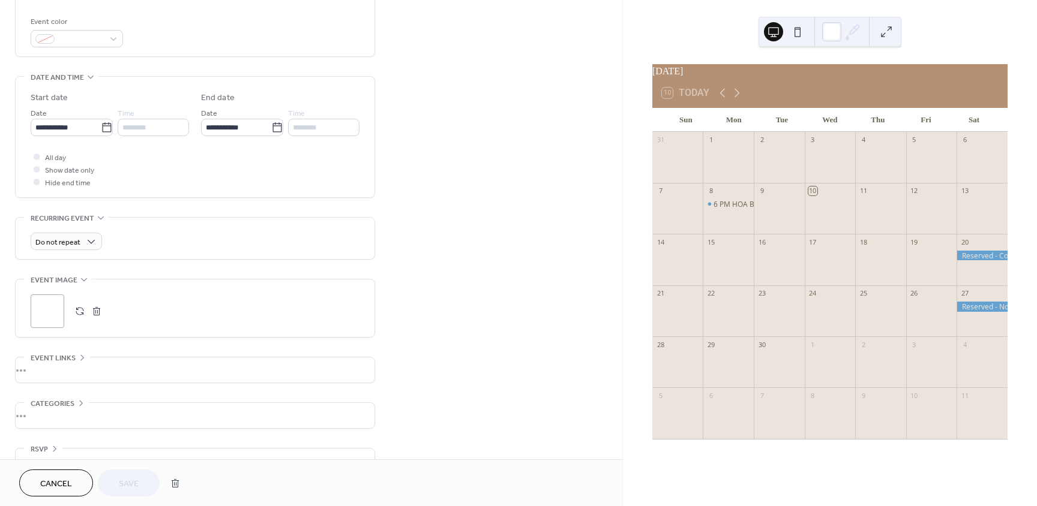
scroll to position [341, 0]
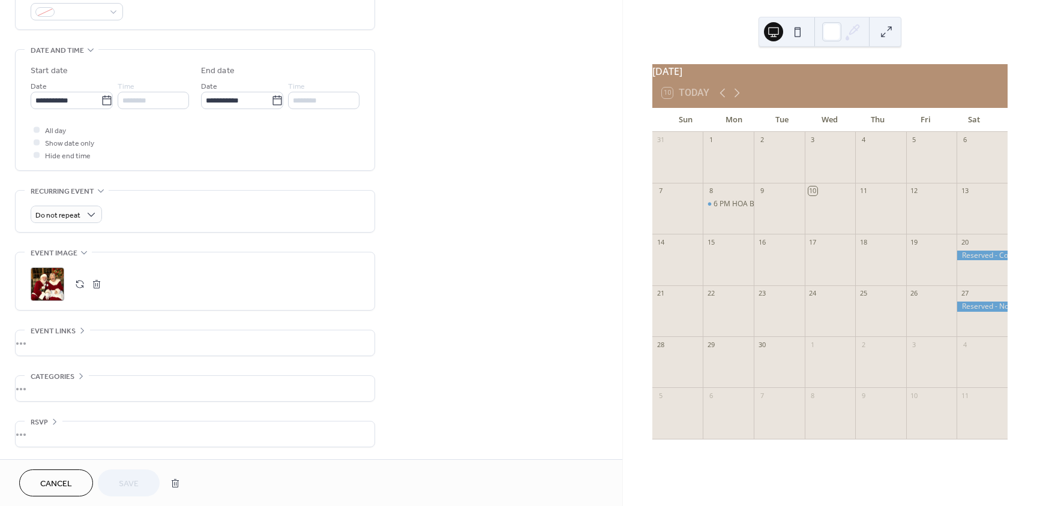
click at [57, 284] on div ";" at bounding box center [48, 285] width 34 height 34
click at [131, 483] on span "Save" at bounding box center [129, 484] width 20 height 13
